Goal: Task Accomplishment & Management: Use online tool/utility

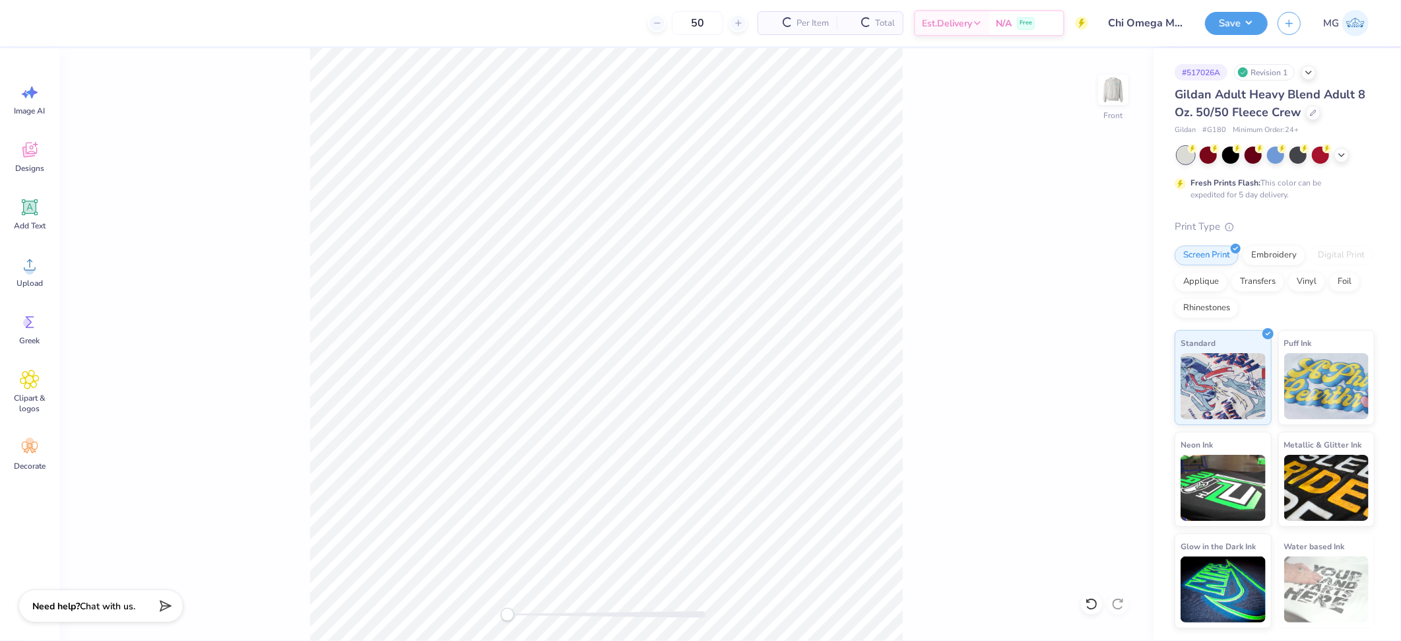
click at [114, 343] on div "Front" at bounding box center [606, 344] width 1094 height 593
click at [26, 261] on icon at bounding box center [30, 265] width 20 height 20
click at [1104, 329] on input "4.25" at bounding box center [1105, 331] width 48 height 18
type input "4"
type input "3.00"
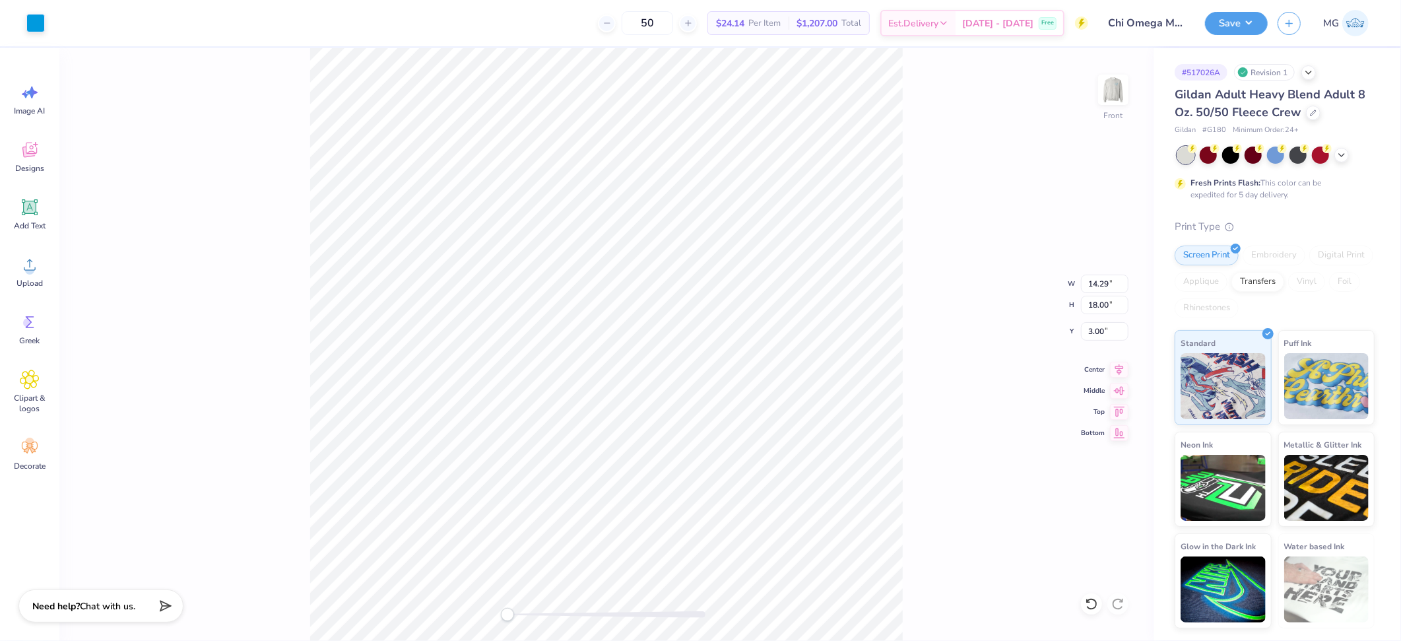
type input "11.73"
type input "14.77"
click at [920, 297] on div "Front W 11.73 11.73 " H 14.77 14.77 " Y 3.00 3.00 " Center Middle Top Bottom" at bounding box center [606, 344] width 1094 height 593
click at [1108, 301] on input "14.77" at bounding box center [1105, 305] width 48 height 18
type input "1"
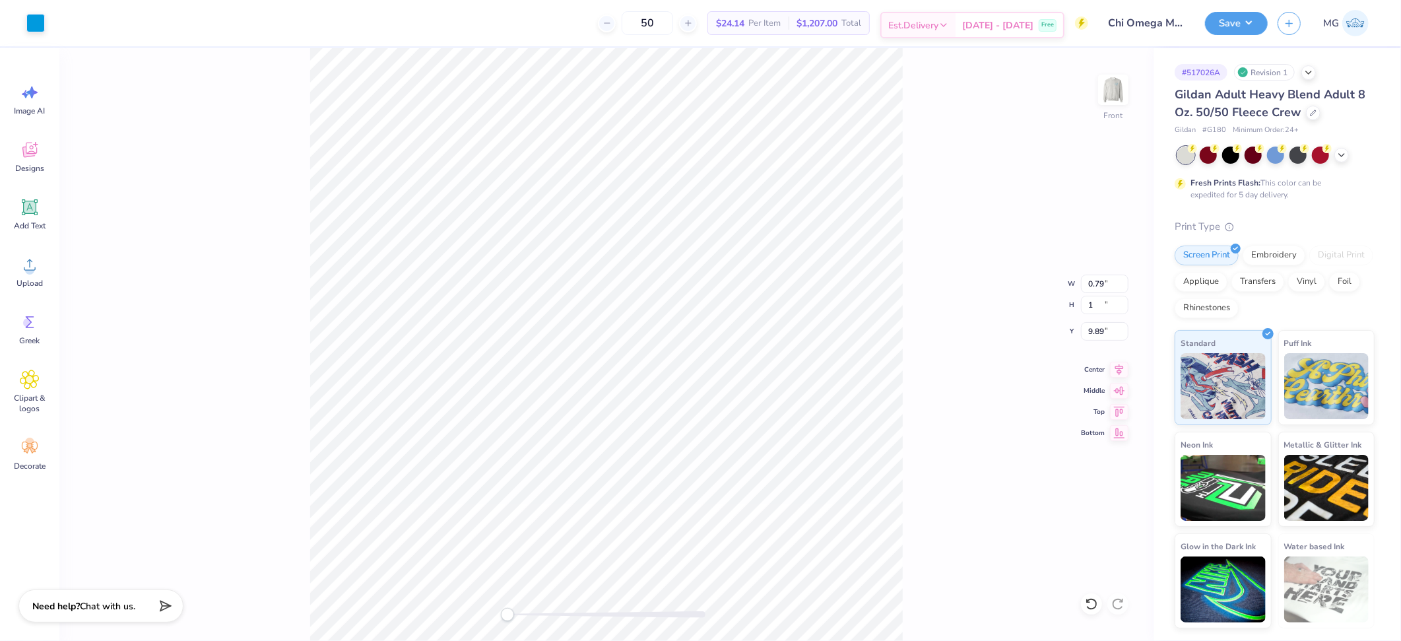
type input "0.79"
type input "1.00"
type input "9.89"
click at [1110, 303] on input "14.77" at bounding box center [1105, 305] width 48 height 18
type input "14.00"
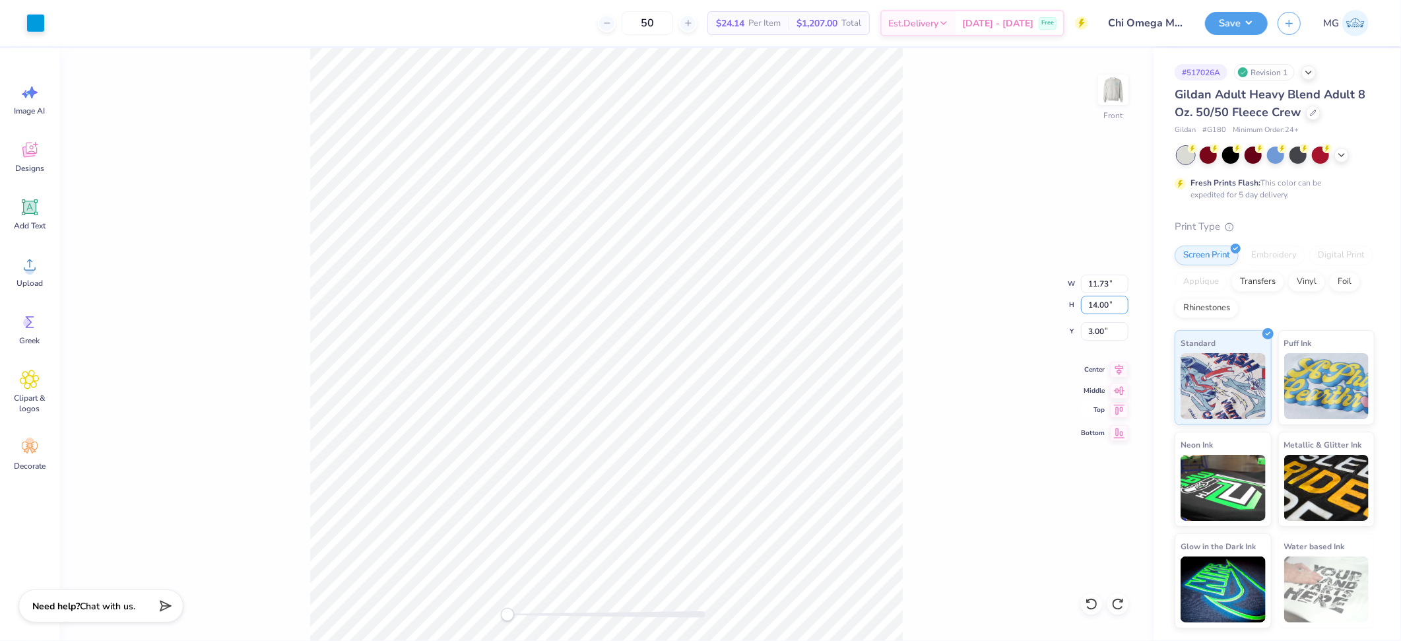
type input "11.11"
type input "3.39"
click at [1098, 300] on input "14.00" at bounding box center [1105, 305] width 48 height 18
type input "15.00"
type input "11.91"
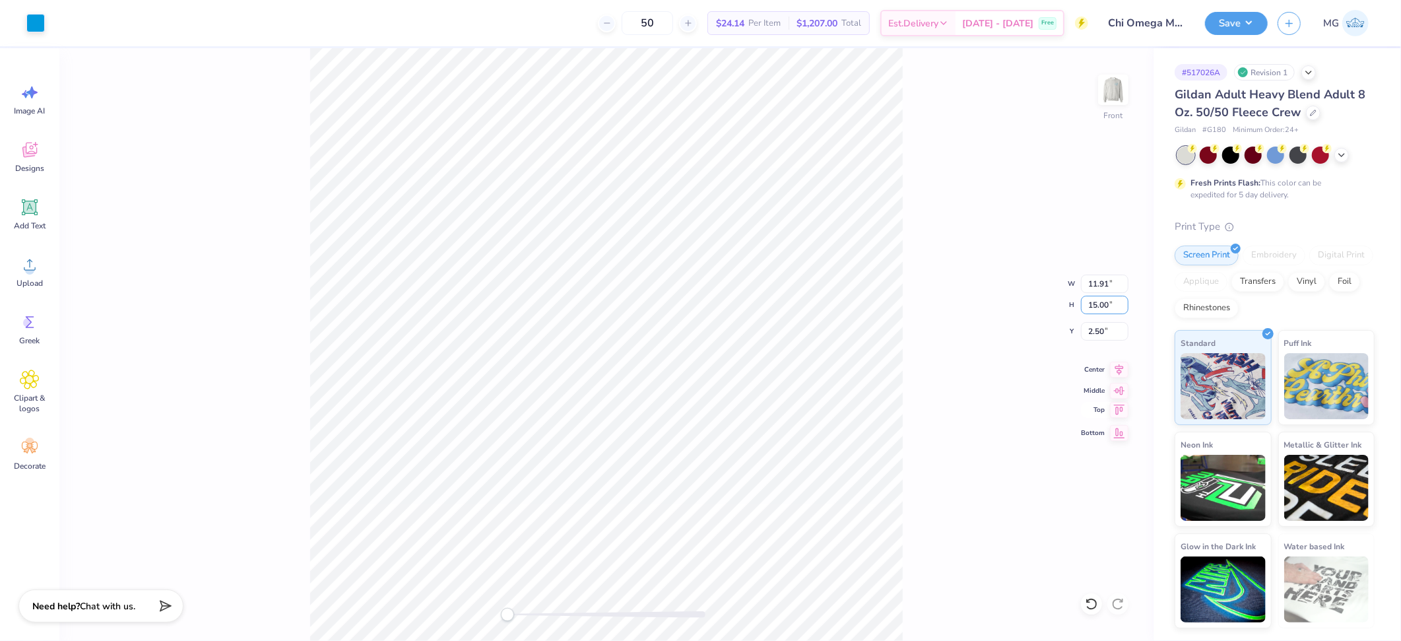
type input "2.50"
click at [922, 361] on div "Front W 11.91 11.91 " H 15.00 15.00 " Y 3.00 3.00 " Center Middle Top Bottom" at bounding box center [606, 344] width 1094 height 593
click at [1113, 90] on img at bounding box center [1113, 89] width 53 height 53
click at [1103, 331] on input "2.66" at bounding box center [1105, 331] width 48 height 18
type input "2"
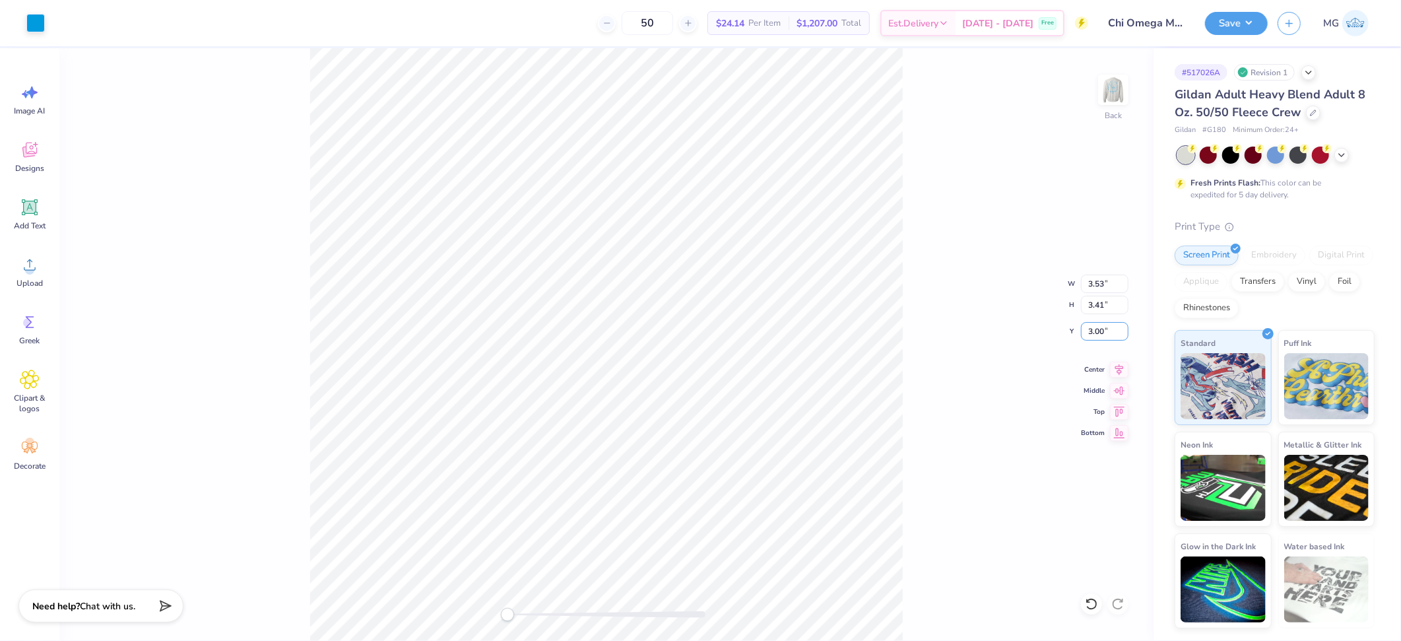
type input "3.00"
click at [913, 337] on div "Back W 3.53 3.53 " H 3.41 3.41 " Y 3.00 3.00 " Center Middle Top Bottom" at bounding box center [606, 344] width 1094 height 593
click at [1103, 282] on input "3.53" at bounding box center [1105, 284] width 48 height 18
type input "3.50"
type input "3.38"
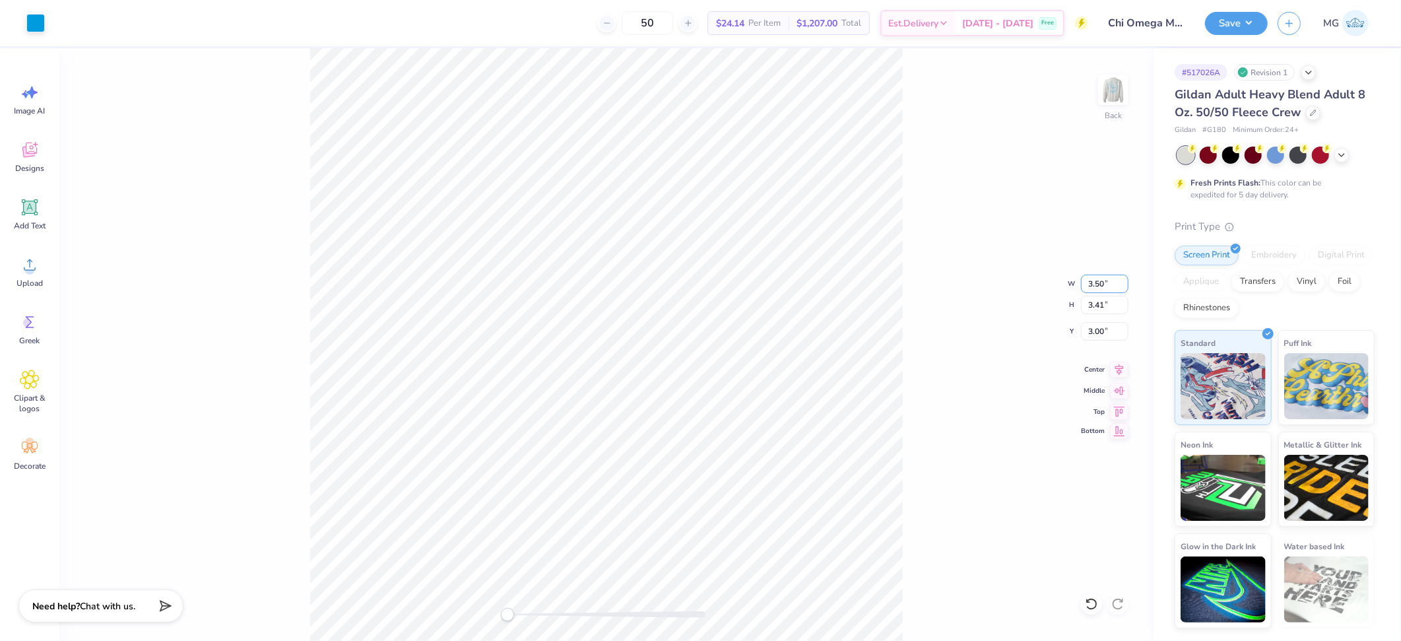
type input "3.01"
click at [931, 313] on div "Back W 3.50 3.50 " H 3.38 3.38 " Y 3.01 3.01 " Center Middle Top Bottom" at bounding box center [606, 344] width 1094 height 593
click at [1126, 88] on img at bounding box center [1113, 89] width 53 height 53
type input "3.51"
type input "5.33"
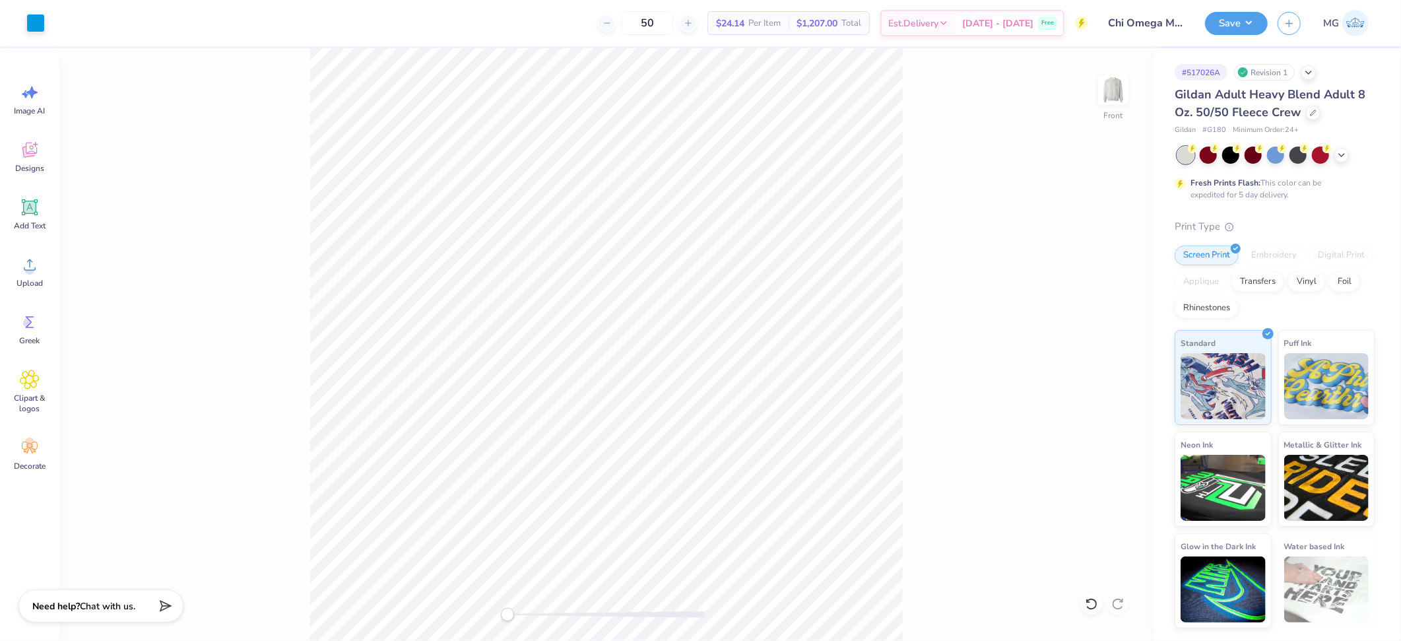
click at [973, 170] on div "Front" at bounding box center [606, 344] width 1094 height 593
click at [1255, 18] on button "Save" at bounding box center [1236, 21] width 63 height 23
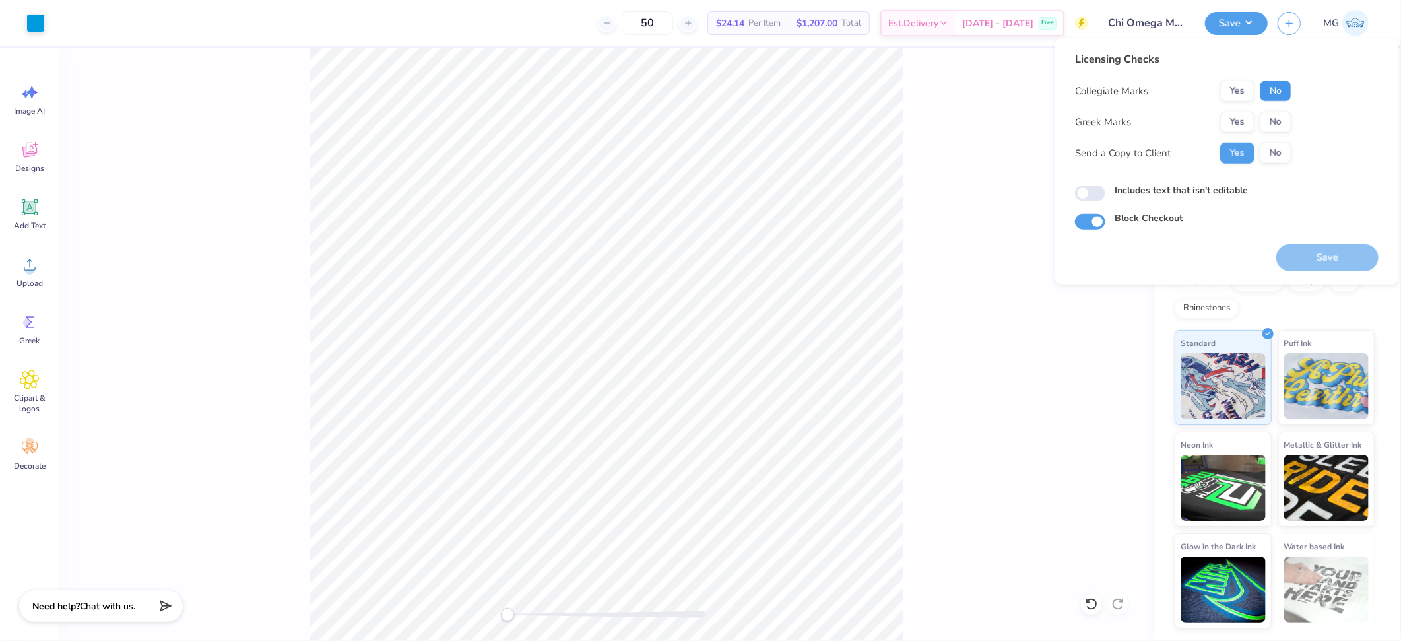
click at [1286, 92] on button "No" at bounding box center [1276, 91] width 32 height 21
click at [1238, 123] on button "Yes" at bounding box center [1237, 122] width 34 height 21
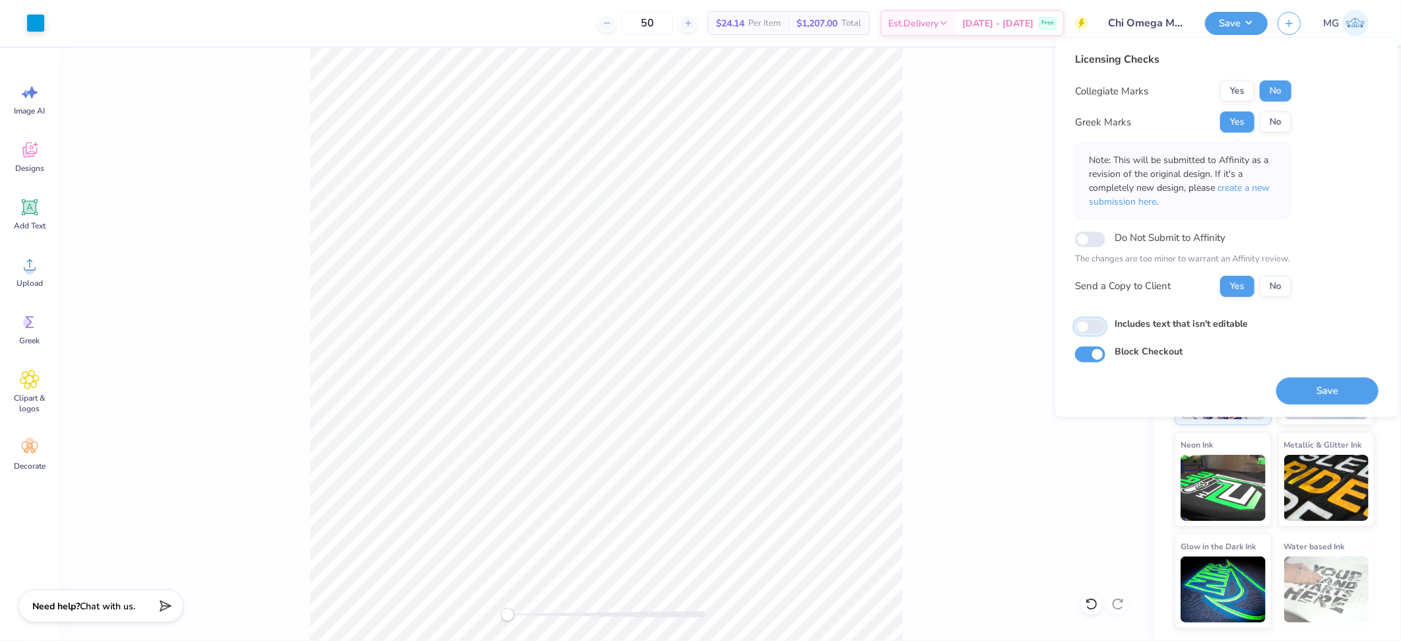
click at [1099, 329] on input "Includes text that isn't editable" at bounding box center [1090, 327] width 30 height 16
checkbox input "true"
click at [1333, 385] on button "Save" at bounding box center [1327, 390] width 102 height 27
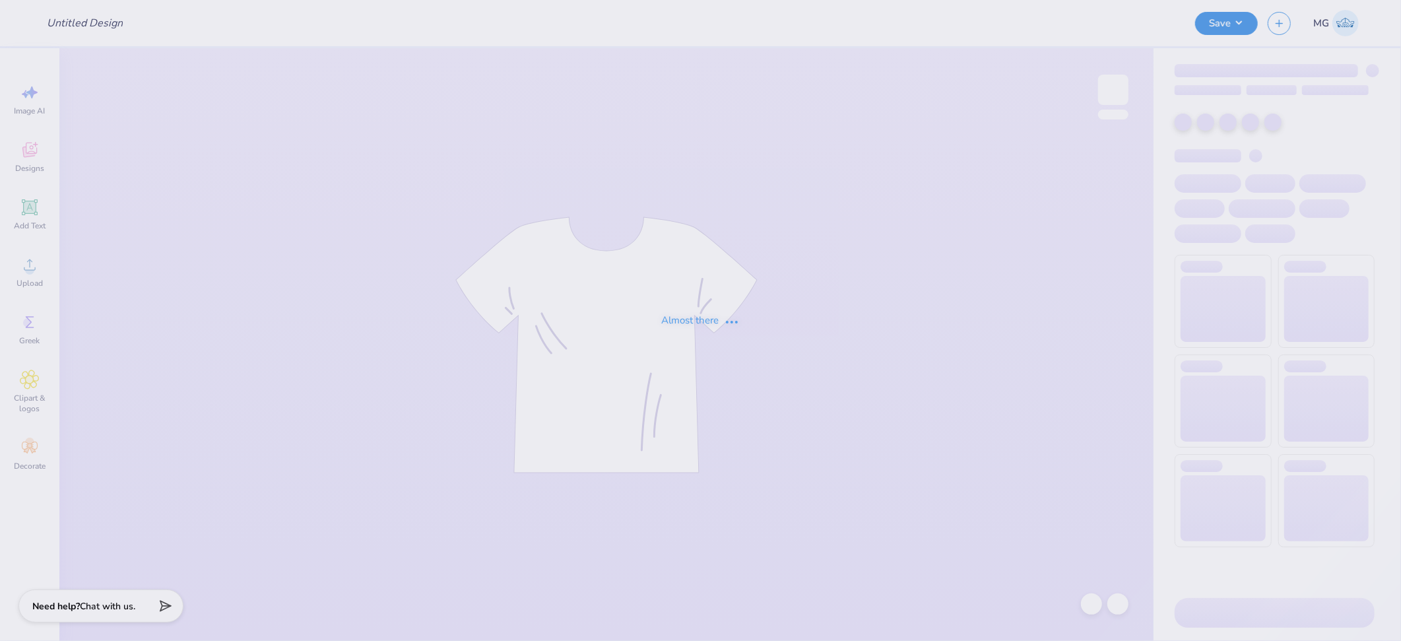
type input "Sweat Set 1"
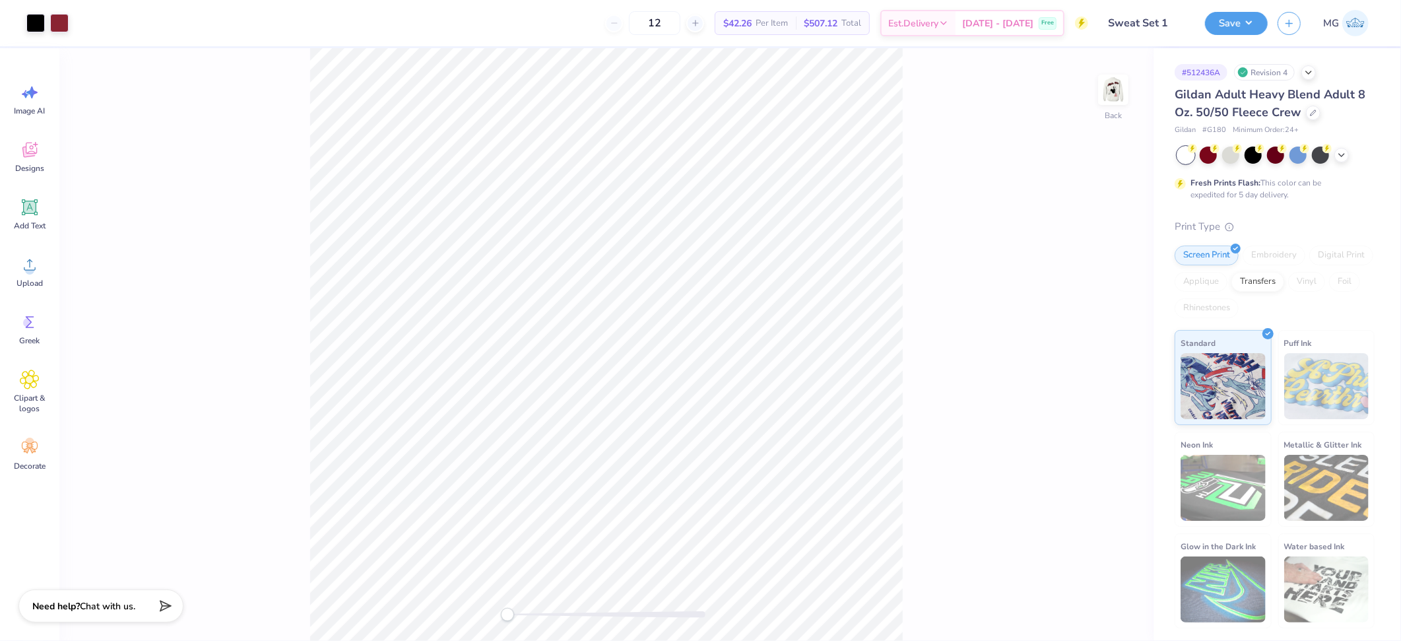
click at [1134, 81] on div "Back" at bounding box center [606, 344] width 1094 height 593
click at [1120, 90] on img at bounding box center [1113, 89] width 53 height 53
click at [923, 233] on div "Front" at bounding box center [606, 344] width 1094 height 593
click at [24, 278] on span "Upload" at bounding box center [29, 283] width 26 height 11
click at [1098, 304] on input "18.00" at bounding box center [1105, 305] width 48 height 18
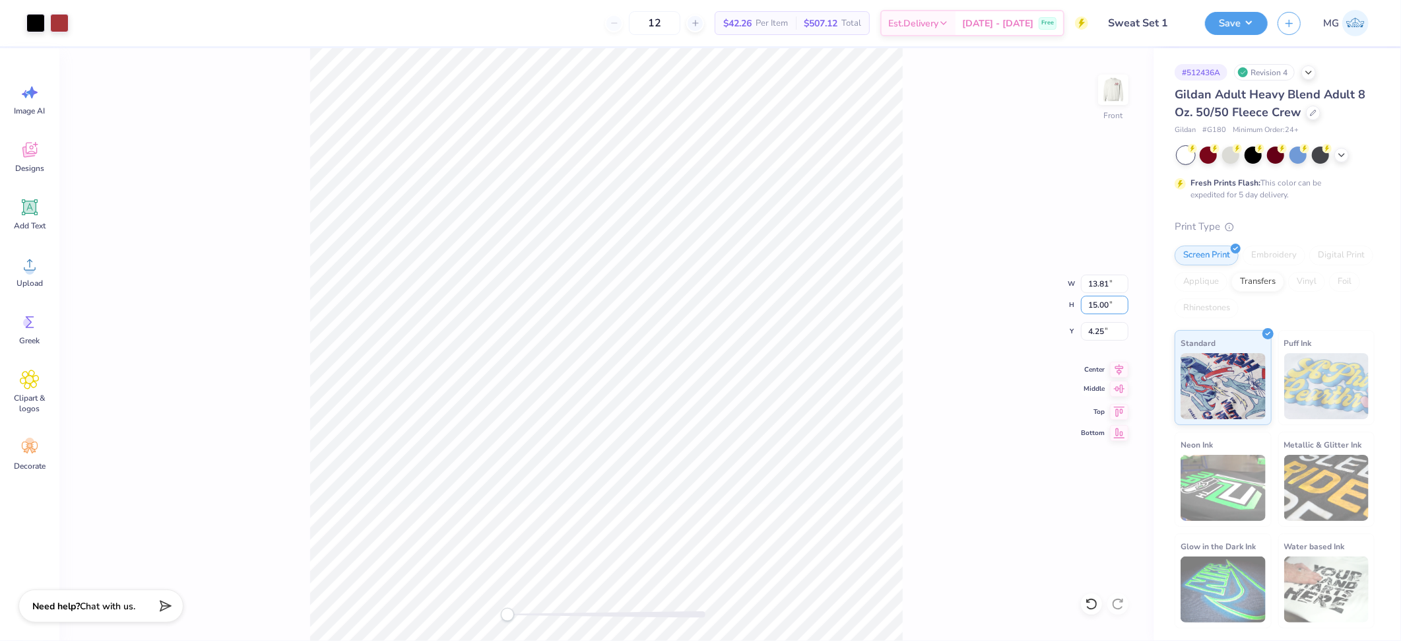
type input "15.00"
type input "11.51"
type input "4.50"
click at [1101, 331] on input "4.50" at bounding box center [1105, 331] width 48 height 18
type input "3.00"
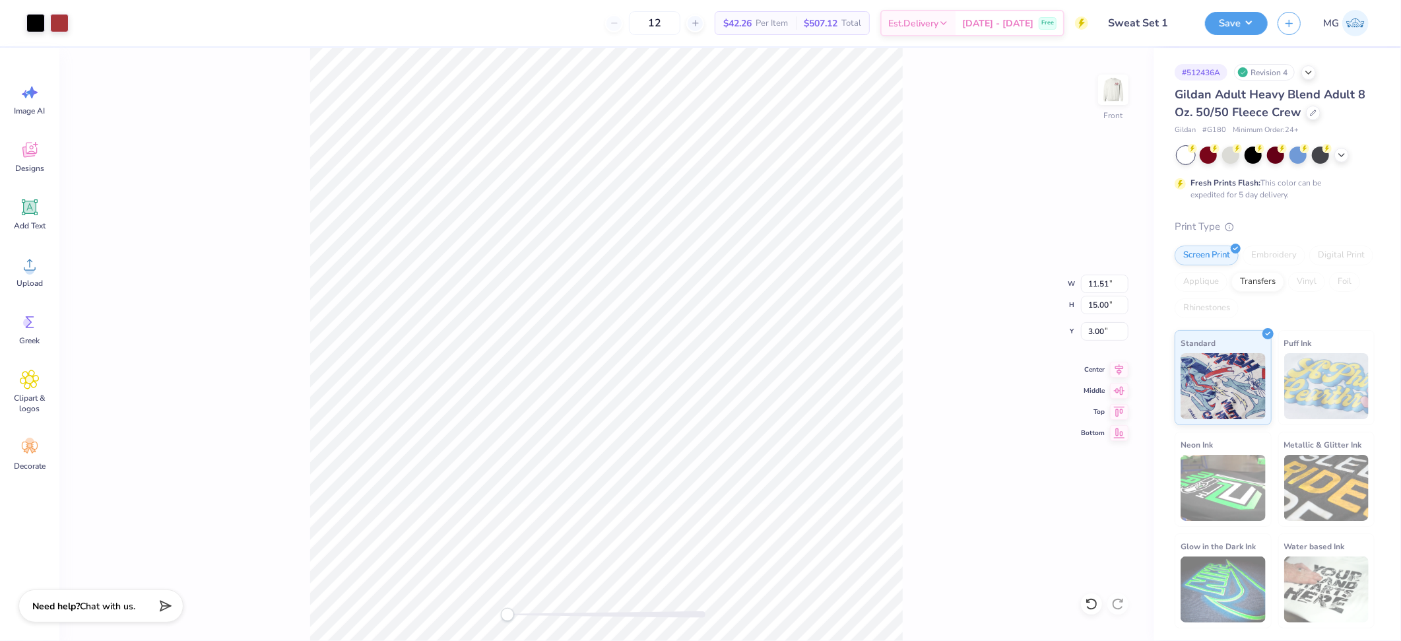
click at [964, 299] on div "Front W 11.51 11.51 " H 15.00 15.00 " Y 3.00 3.00 " Center Middle Top Bottom" at bounding box center [606, 344] width 1094 height 593
click at [1122, 368] on icon at bounding box center [1119, 368] width 18 height 16
click at [948, 362] on div "Front W 11.51 11.51 " H 15.00 15.00 " Y 3.00 3.00 " Center Middle Top Bottom" at bounding box center [606, 344] width 1094 height 593
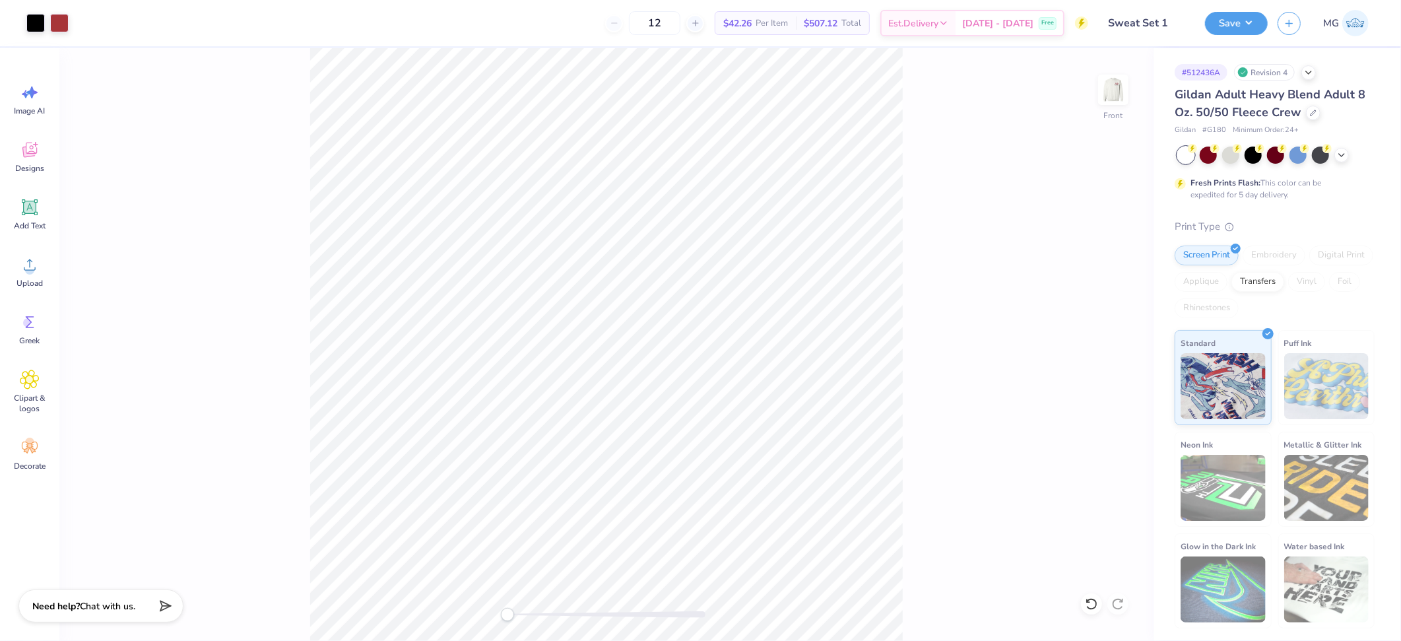
click at [967, 401] on div "Front" at bounding box center [606, 344] width 1094 height 593
click at [1113, 91] on img at bounding box center [1113, 89] width 53 height 53
click at [1107, 294] on input "4.69" at bounding box center [1105, 294] width 48 height 18
type input "4"
type input "3.50"
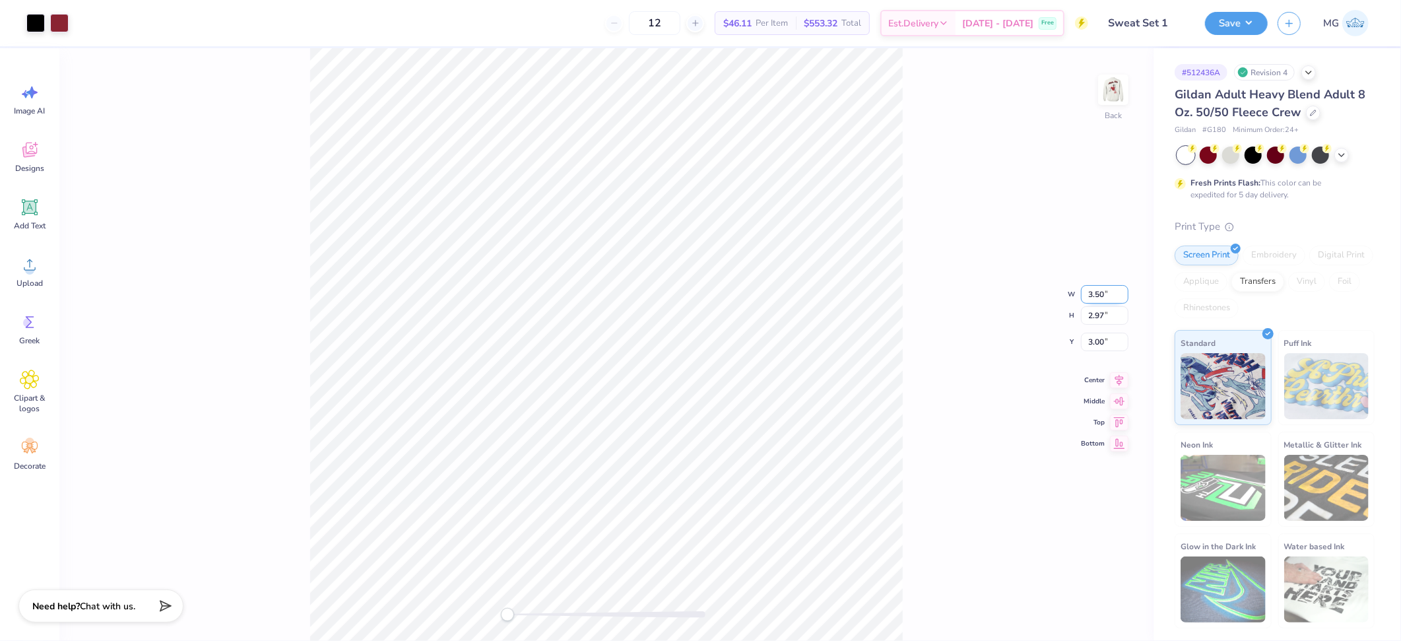
type input "2.22"
type input "3.38"
click at [1103, 330] on input "3.38" at bounding box center [1105, 331] width 48 height 18
type input "3.00"
click at [918, 191] on div "Back W 3.50 3.50 " H 2.22 2.22 " Y 3.00 3.00 " Center Middle Top Bottom" at bounding box center [606, 344] width 1094 height 593
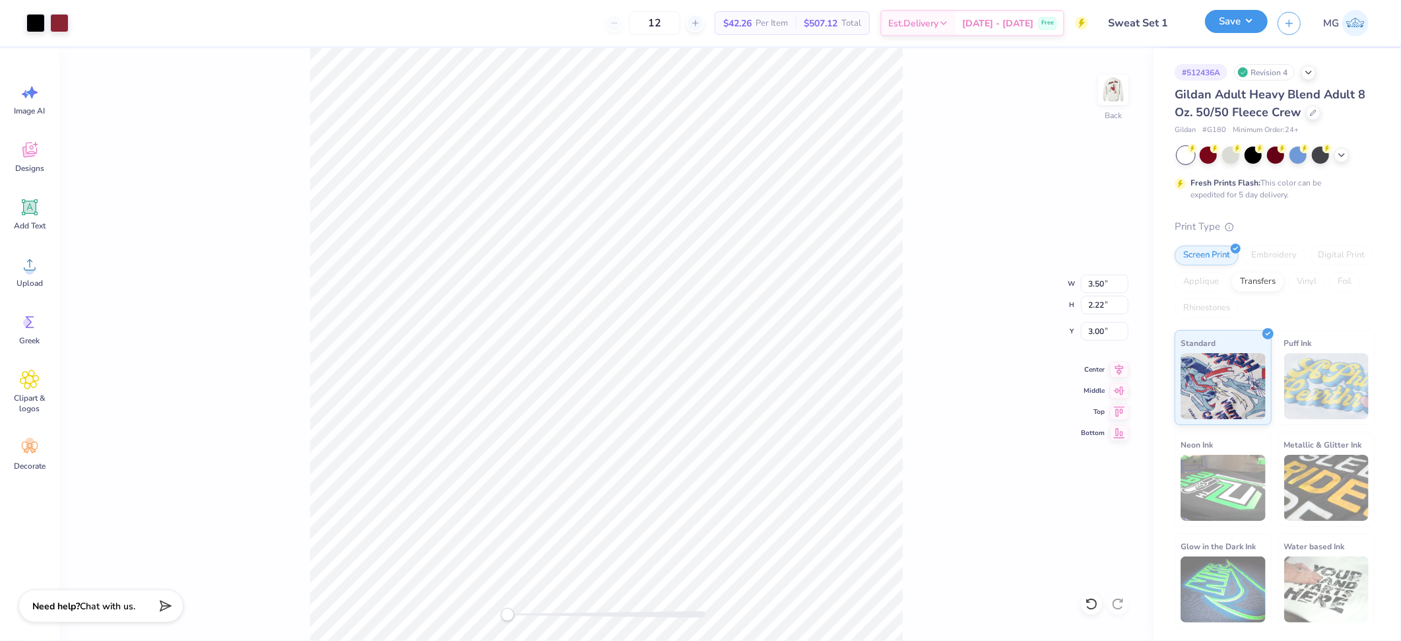
click at [1253, 19] on button "Save" at bounding box center [1236, 21] width 63 height 23
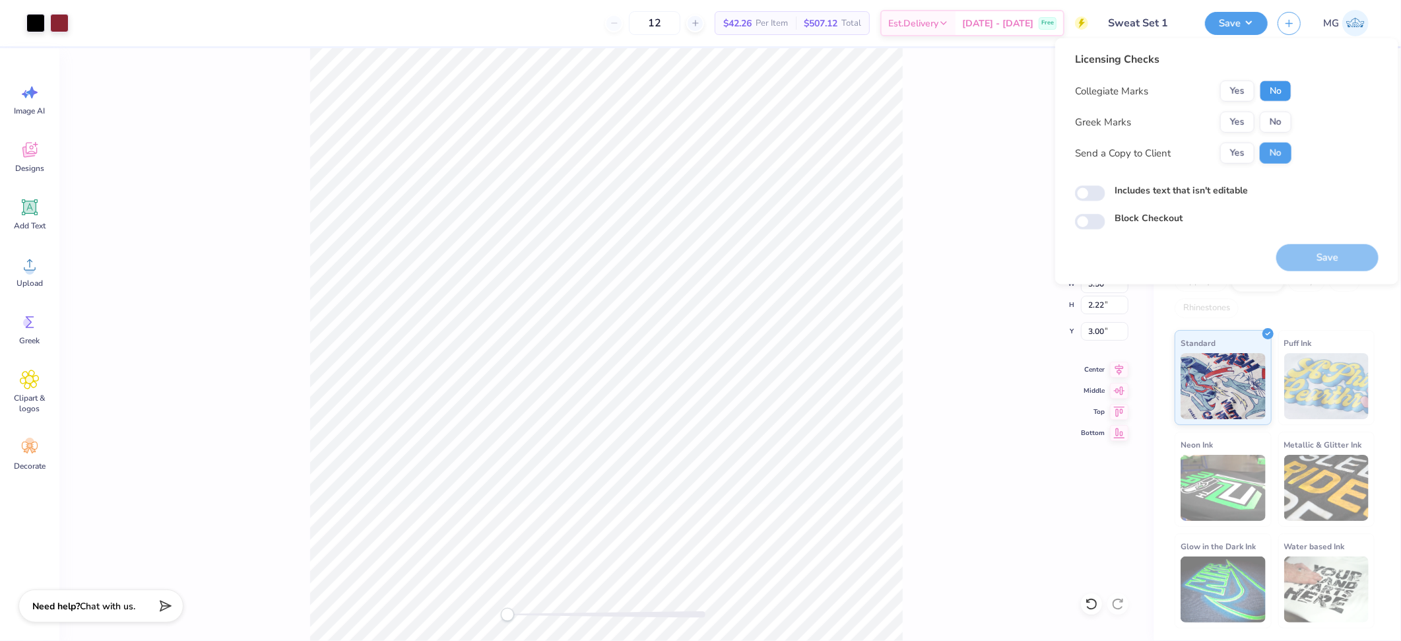
click at [1281, 86] on button "No" at bounding box center [1276, 91] width 32 height 21
click at [1230, 120] on button "Yes" at bounding box center [1237, 122] width 34 height 21
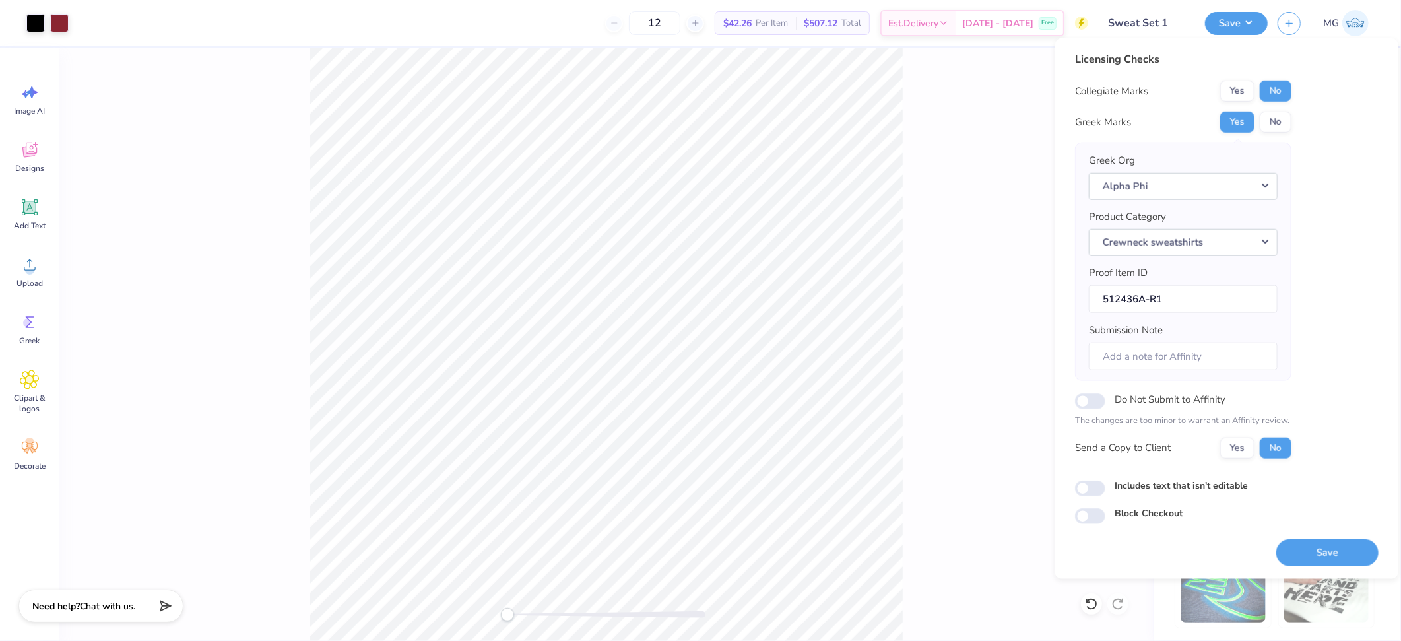
click at [989, 134] on div "Back W 3.50 3.50 " H 2.22 2.22 " Y 3.00 3.00 " Center Middle Top Bottom" at bounding box center [606, 344] width 1094 height 593
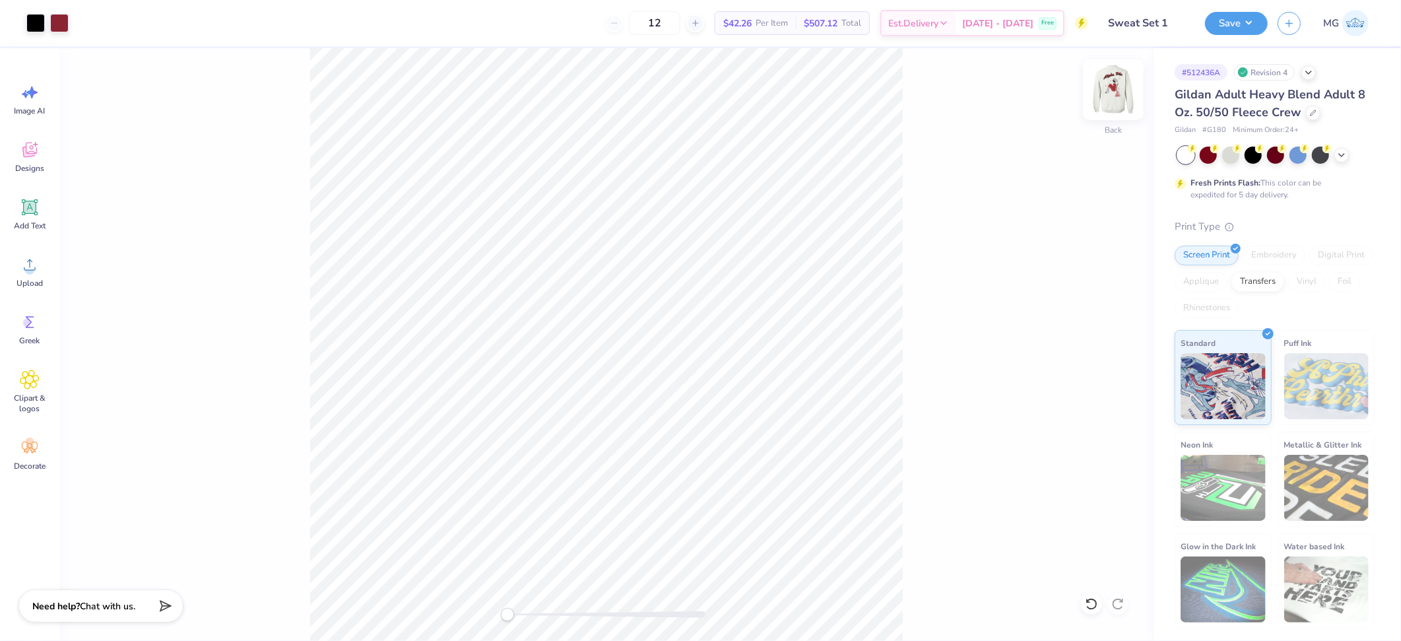
click at [1119, 80] on img at bounding box center [1113, 89] width 53 height 53
click at [1249, 22] on button "Save" at bounding box center [1236, 21] width 63 height 23
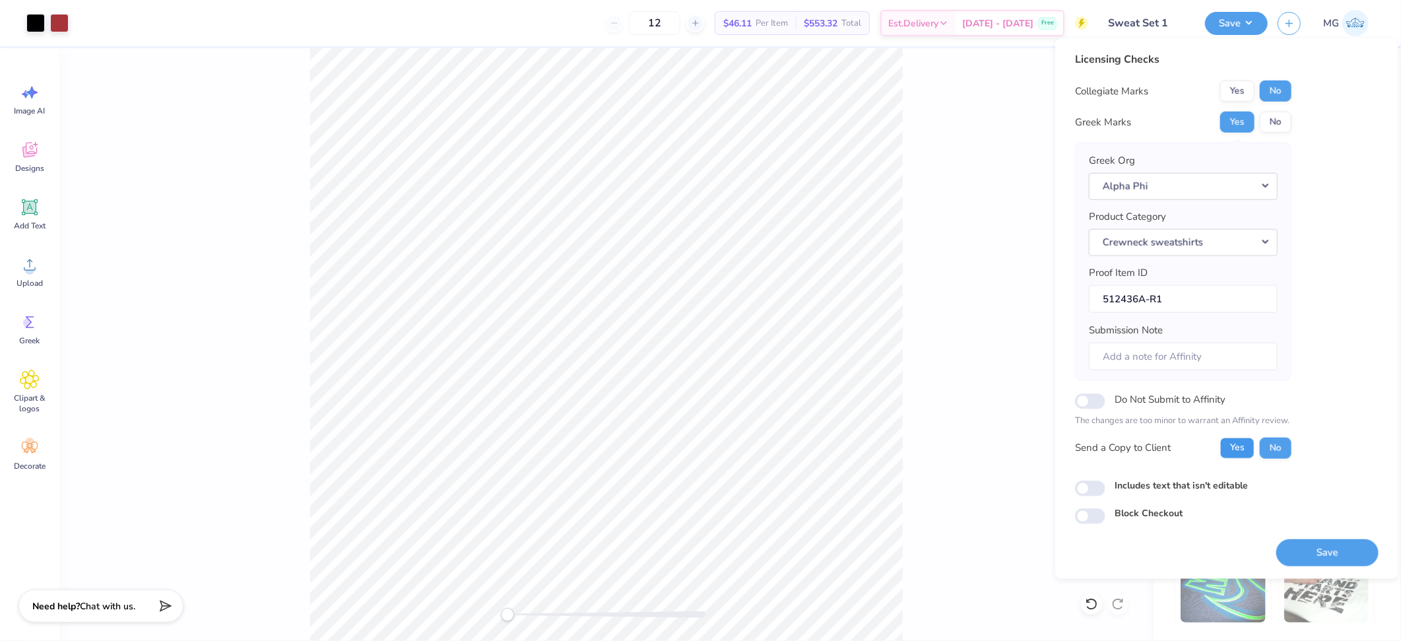
click at [1240, 445] on button "Yes" at bounding box center [1237, 447] width 34 height 21
click at [1095, 488] on input "Includes text that isn't editable" at bounding box center [1090, 488] width 30 height 16
checkbox input "true"
click at [1309, 555] on button "Save" at bounding box center [1327, 552] width 102 height 27
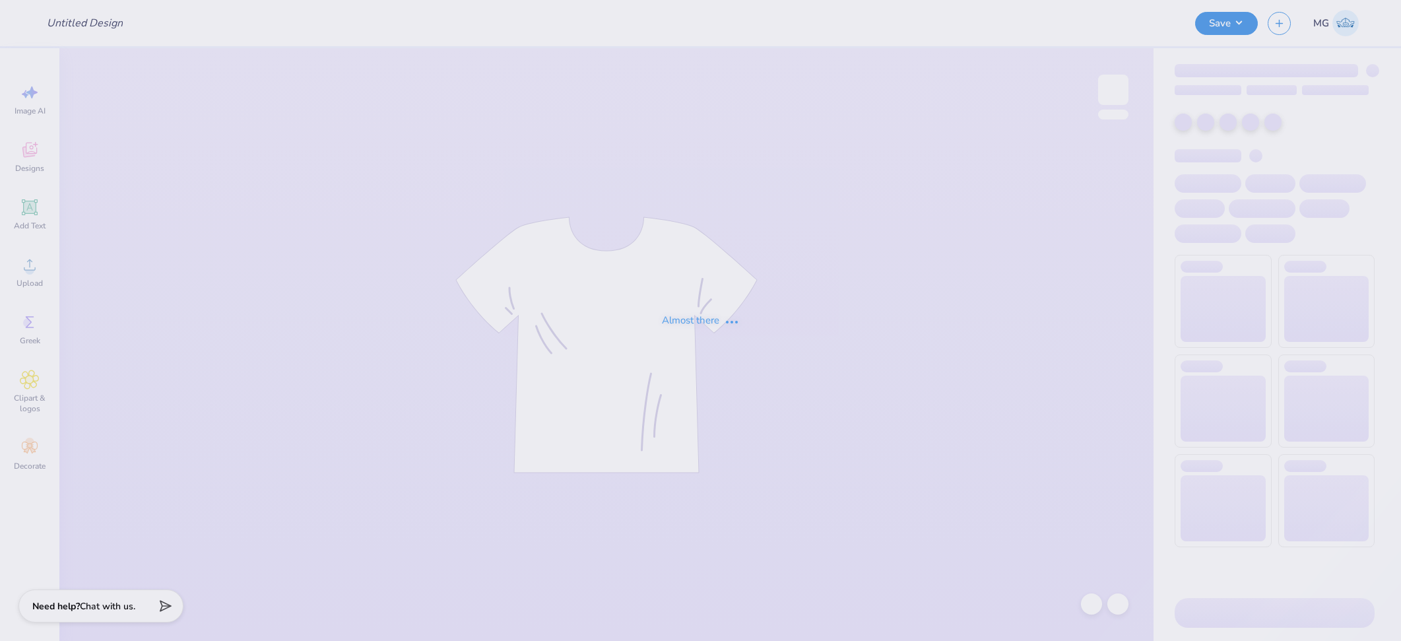
type input "Ice Cold Inspired Tee"
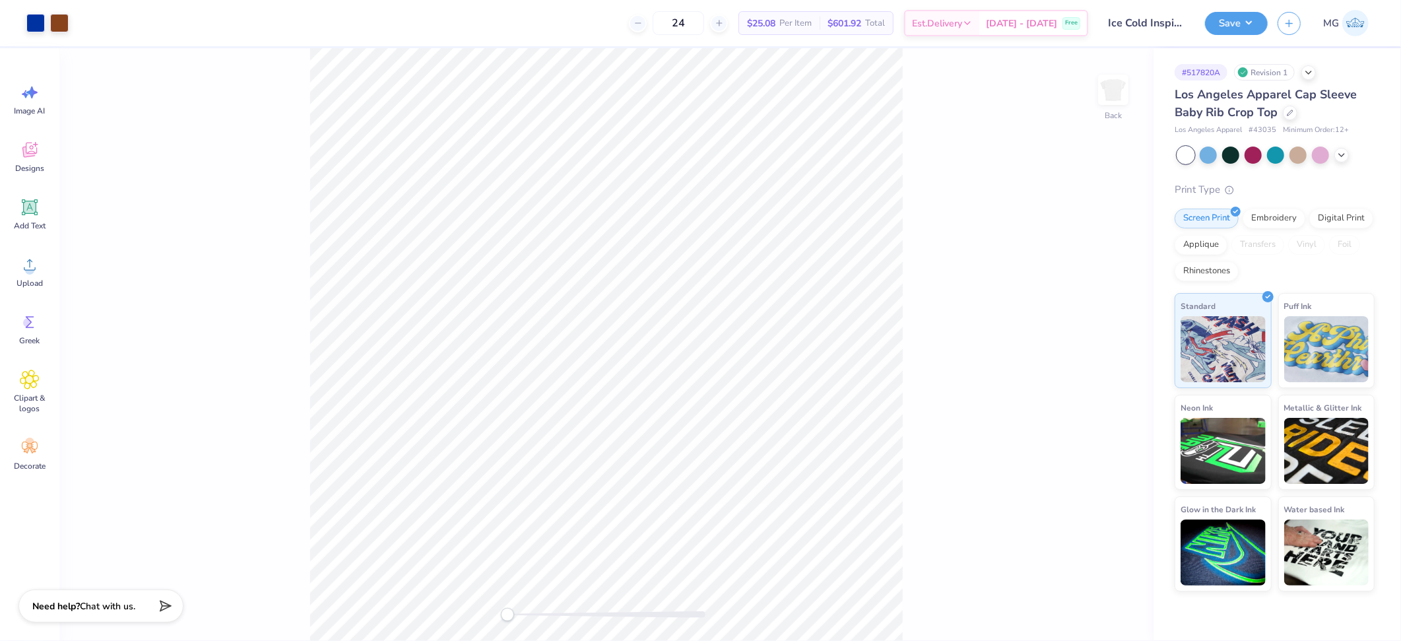
click at [909, 246] on div "Back" at bounding box center [606, 344] width 1094 height 593
click at [1004, 163] on div "Back" at bounding box center [606, 344] width 1094 height 593
click at [28, 264] on icon at bounding box center [30, 265] width 20 height 20
click at [34, 265] on icon at bounding box center [30, 265] width 20 height 20
type input "6.97"
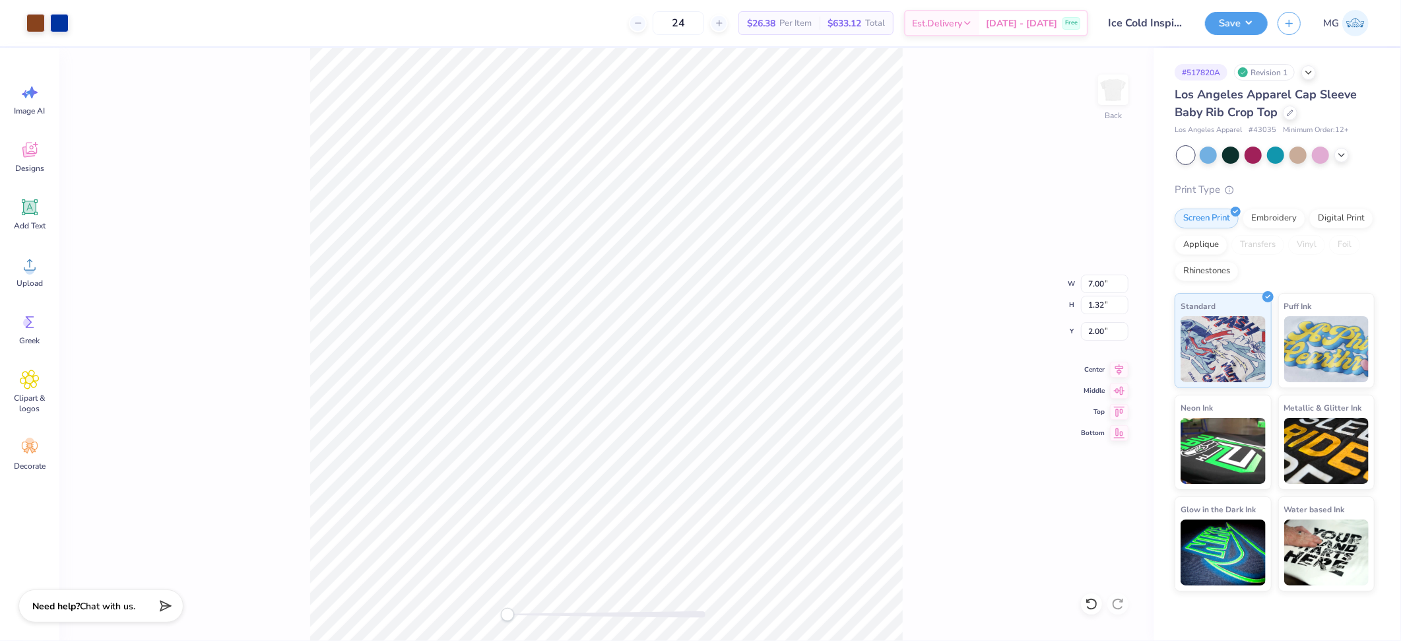
type input "1.51"
type input "4.22"
click at [528, 621] on div "Back W 6.97 6.97 " H 1.51 1.51 " Y 4.22 4.22 " Center Middle Top Bottom" at bounding box center [606, 344] width 1094 height 593
type input "1.90"
click at [496, 604] on div "Back" at bounding box center [606, 344] width 1094 height 593
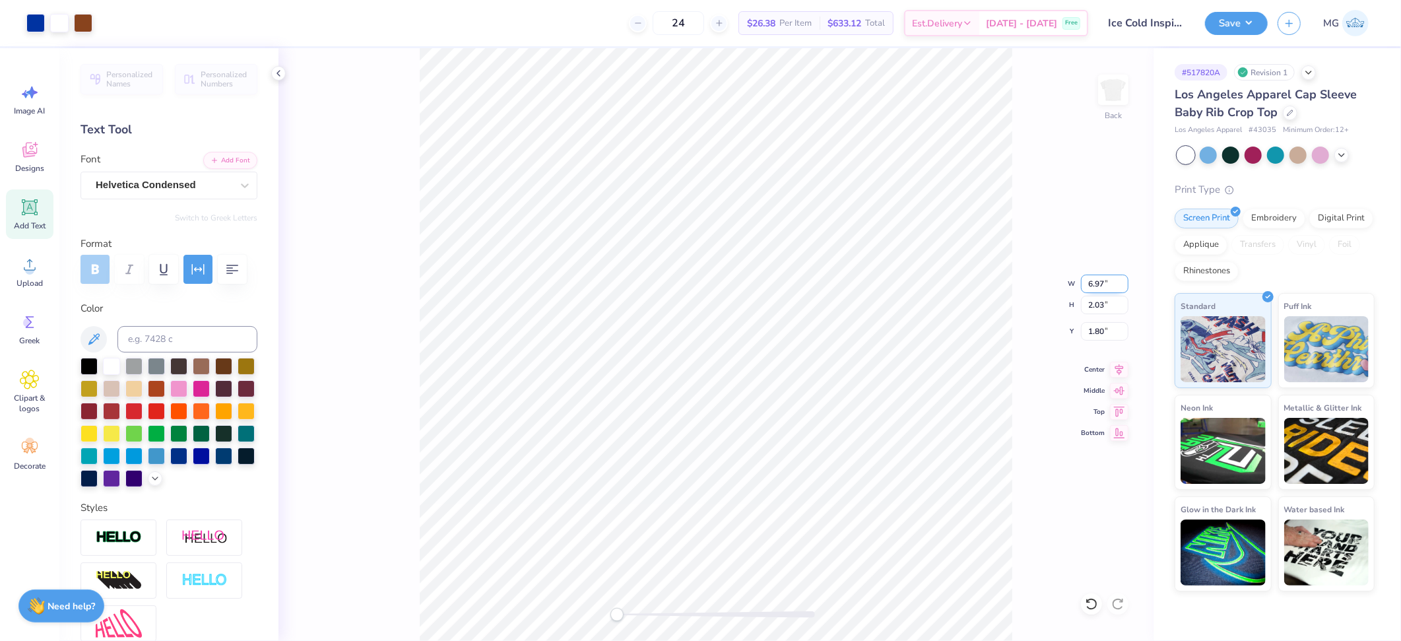
click at [1104, 280] on input "6.97" at bounding box center [1105, 284] width 48 height 18
type input "6"
type input "7.00"
type input "1.79"
click at [1104, 332] on input "1.79" at bounding box center [1105, 331] width 48 height 18
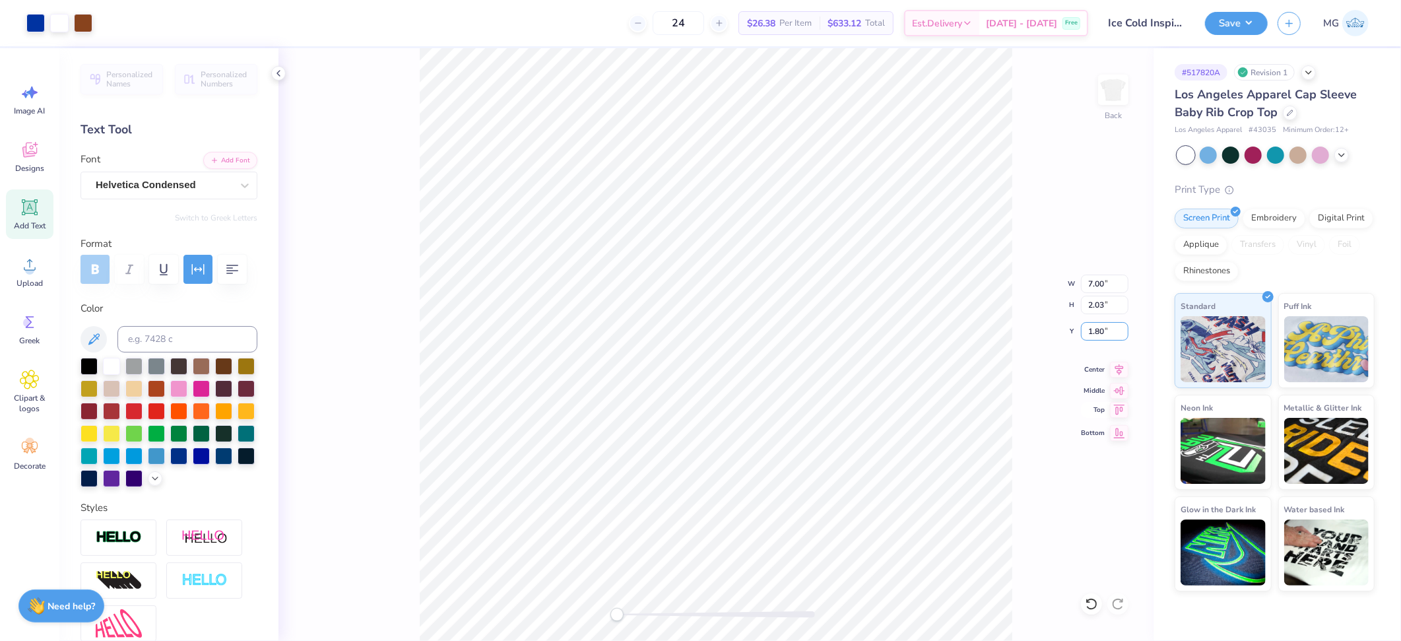
type input "1.80"
click at [1251, 20] on button "Save" at bounding box center [1236, 21] width 63 height 23
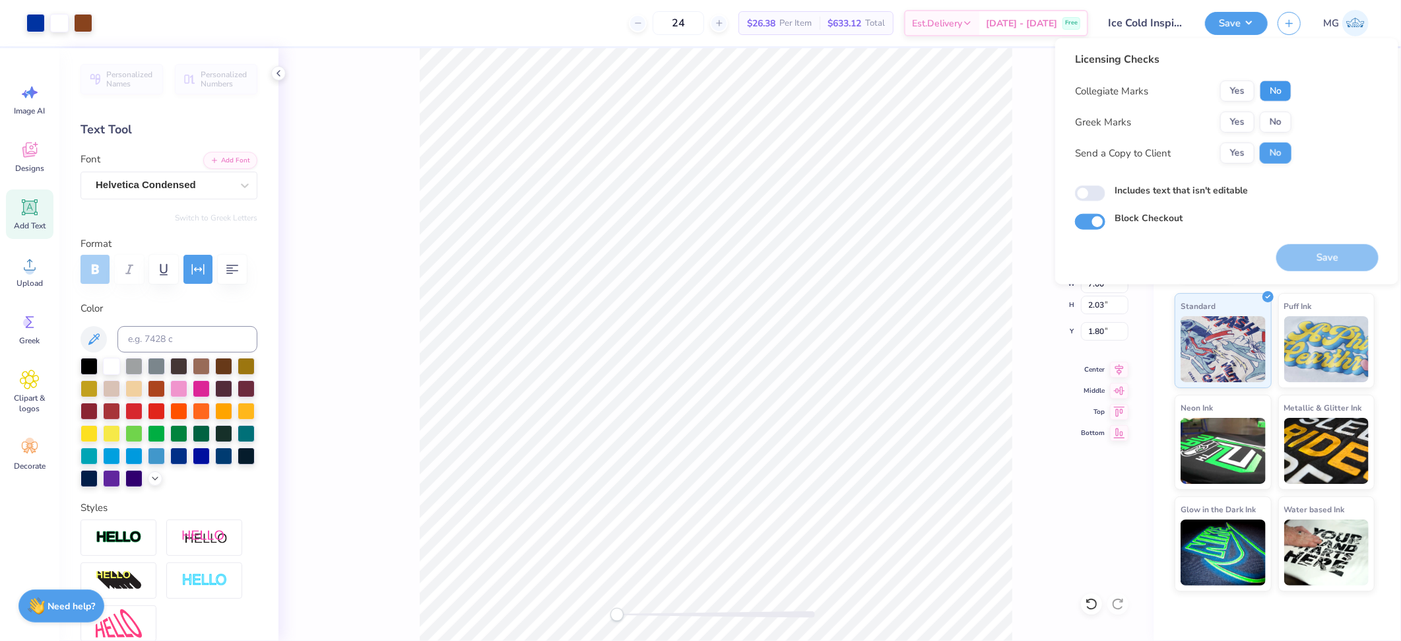
click at [1285, 88] on button "No" at bounding box center [1276, 91] width 32 height 21
click at [1241, 114] on button "Yes" at bounding box center [1237, 122] width 34 height 21
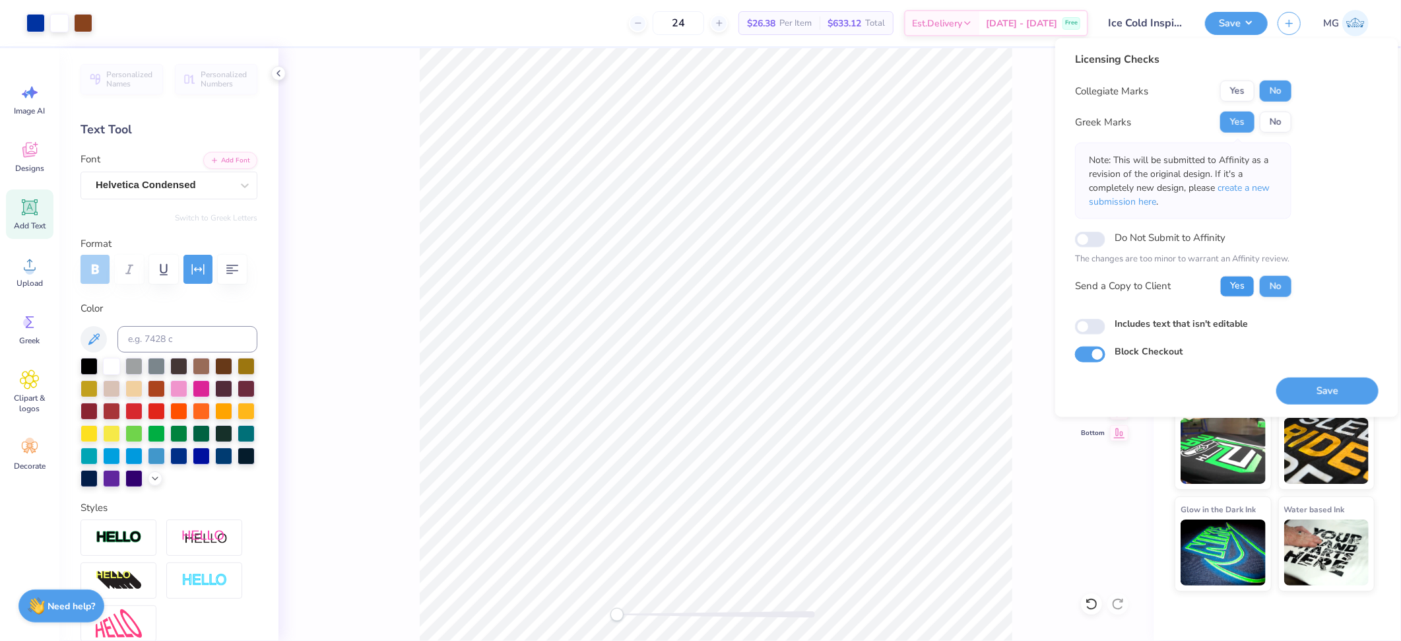
click at [1241, 290] on button "Yes" at bounding box center [1237, 285] width 34 height 21
click at [1162, 326] on label "Includes text that isn't editable" at bounding box center [1181, 323] width 133 height 14
click at [1105, 326] on input "Includes text that isn't editable" at bounding box center [1090, 327] width 30 height 16
checkbox input "true"
click at [1307, 383] on button "Save" at bounding box center [1327, 390] width 102 height 27
